Goal: Check status

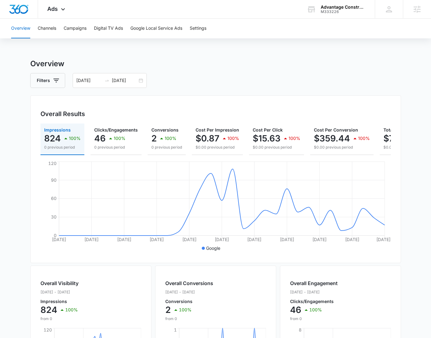
click at [331, 7] on div "Advantage Construction & Stone" at bounding box center [343, 7] width 45 height 5
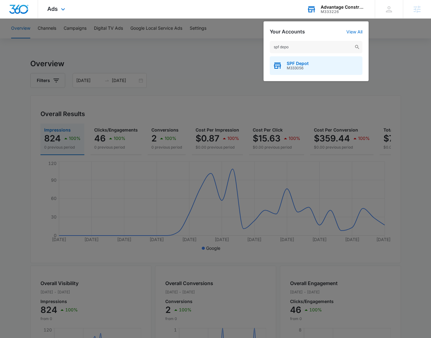
type input "spf depo"
click at [309, 68] on div "SPF Depot M333056" at bounding box center [316, 65] width 93 height 19
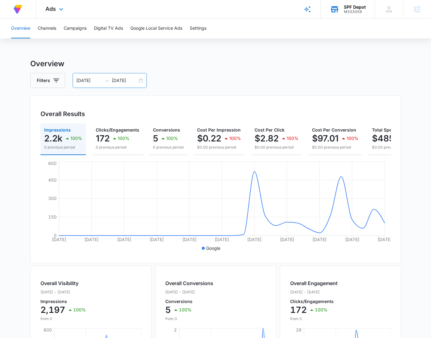
click at [139, 77] on div "[DATE] [DATE]" at bounding box center [110, 80] width 74 height 15
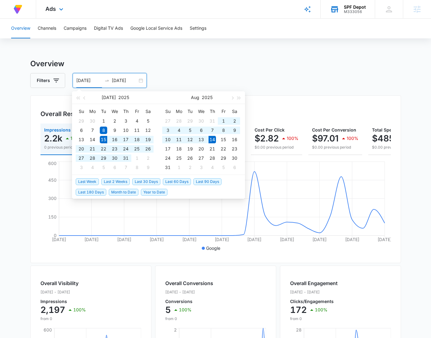
click at [155, 180] on span "Last 30 Days" at bounding box center [146, 181] width 28 height 7
type input "[DATE]"
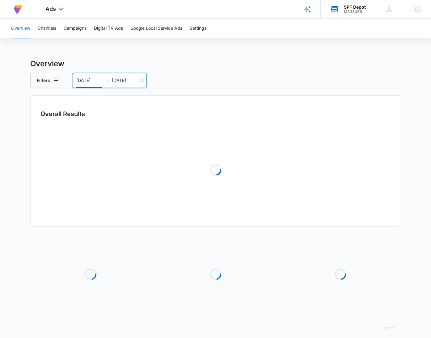
click at [335, 82] on div "Filters [DATE] [DATE]" at bounding box center [215, 80] width 371 height 15
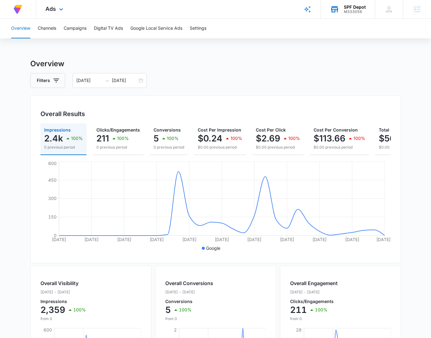
click at [329, 83] on div "Filters [DATE] [DATE]" at bounding box center [215, 80] width 371 height 15
click at [372, 45] on div "Overview Channels Campaigns Digital TV Ads Google Local Service Ads Settings Ov…" at bounding box center [215, 261] width 431 height 484
click at [368, 45] on div "Overview Channels Campaigns Digital TV Ads Google Local Service Ads Settings Ov…" at bounding box center [215, 261] width 431 height 484
click at [369, 47] on div "Overview Channels Campaigns Digital TV Ads Google Local Service Ads Settings Ov…" at bounding box center [215, 261] width 431 height 484
click at [258, 25] on div "Overview Channels Campaigns Digital TV Ads Google Local Service Ads Settings" at bounding box center [215, 29] width 417 height 20
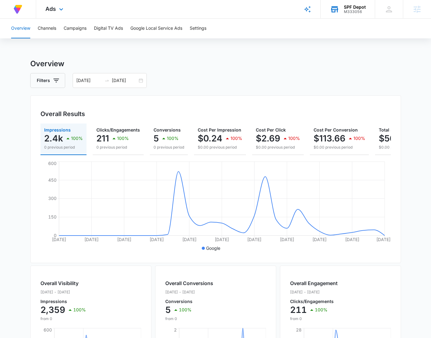
click at [280, 84] on div "Filters [DATE] [DATE]" at bounding box center [215, 80] width 371 height 15
click at [177, 136] on p "100%" at bounding box center [173, 138] width 12 height 4
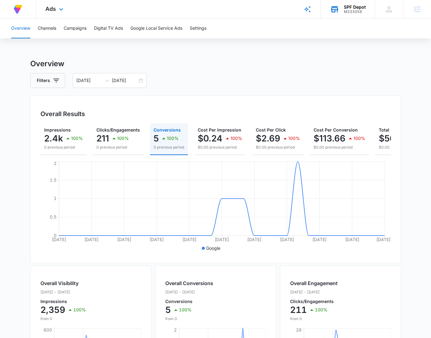
click at [243, 67] on h3 "Overview" at bounding box center [215, 63] width 371 height 11
click at [56, 7] on div "Ads Apps Reputation Forms CRM Email Social Payments POS Content Ads Intelligenc…" at bounding box center [55, 9] width 38 height 18
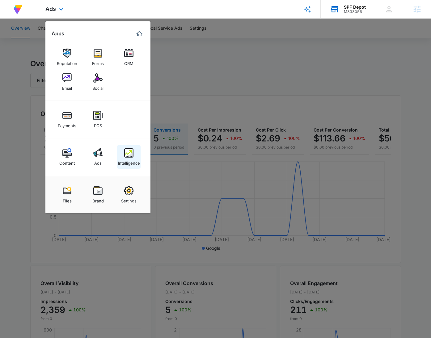
click at [131, 154] on img at bounding box center [128, 152] width 9 height 9
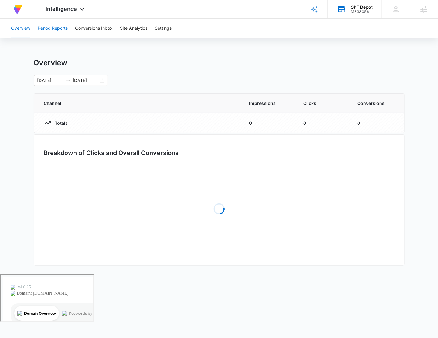
click at [61, 29] on button "Period Reports" at bounding box center [53, 29] width 30 height 20
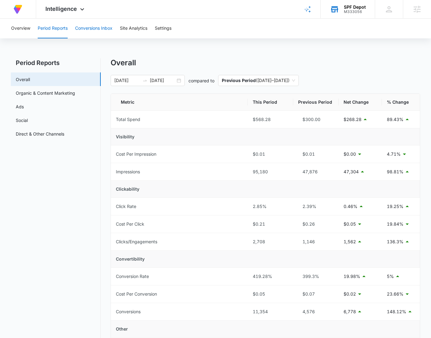
click at [104, 27] on button "Conversions Inbox" at bounding box center [93, 29] width 37 height 20
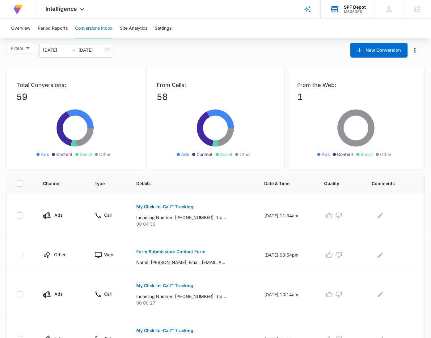
scroll to position [4, 0]
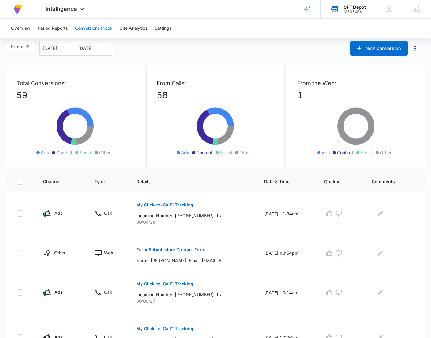
click at [261, 30] on div "Overview Period Reports Conversions Inbox Site Analytics Settings" at bounding box center [215, 29] width 417 height 20
click at [266, 29] on div "Overview Period Reports Conversions Inbox Site Analytics Settings" at bounding box center [215, 29] width 417 height 20
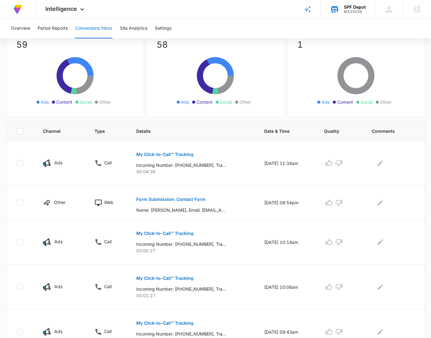
scroll to position [0, 0]
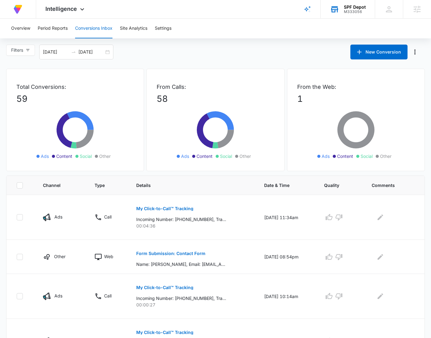
click at [219, 45] on div "Filters [DATE] [DATE] New Conversion" at bounding box center [215, 52] width 431 height 15
